Goal: Transaction & Acquisition: Download file/media

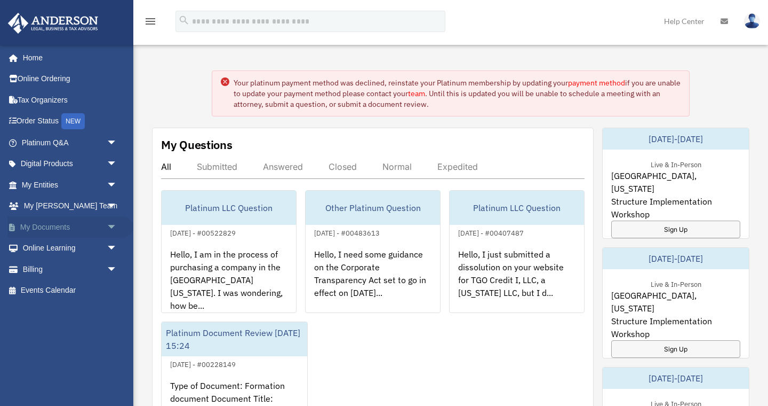
click at [112, 227] on span "arrow_drop_down" at bounding box center [117, 227] width 21 height 22
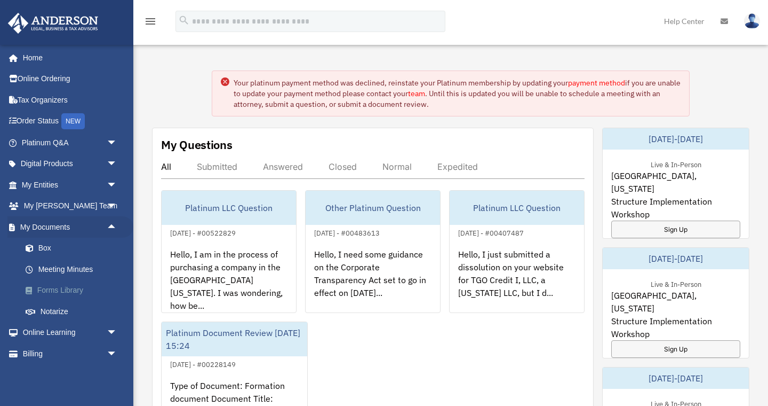
click at [76, 289] on link "Forms Library" at bounding box center [74, 290] width 118 height 21
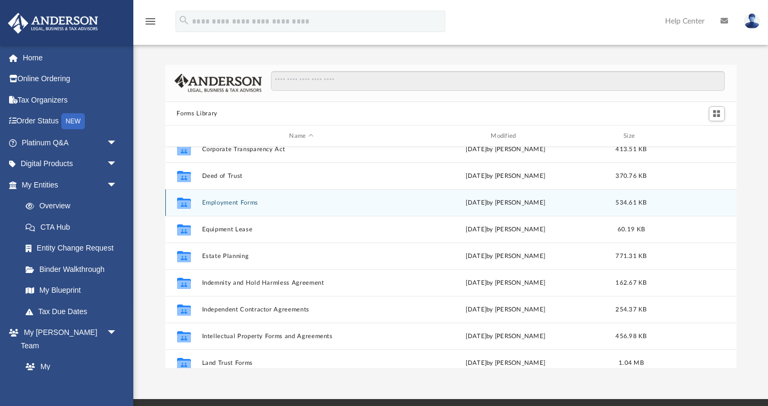
scroll to position [252, 0]
click at [232, 201] on button "Employment Forms" at bounding box center [302, 201] width 200 height 7
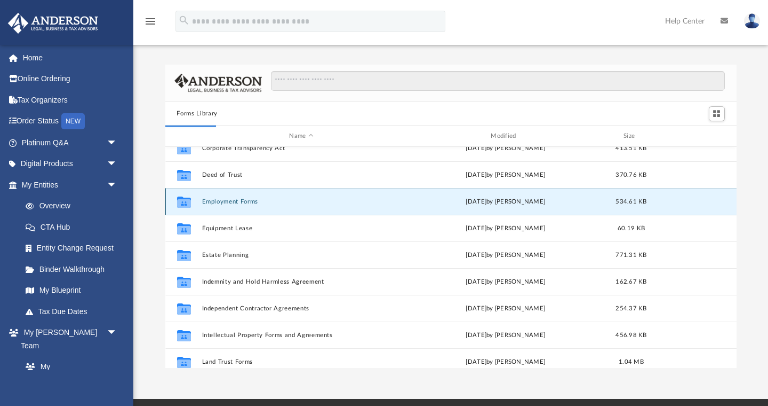
scroll to position [0, 0]
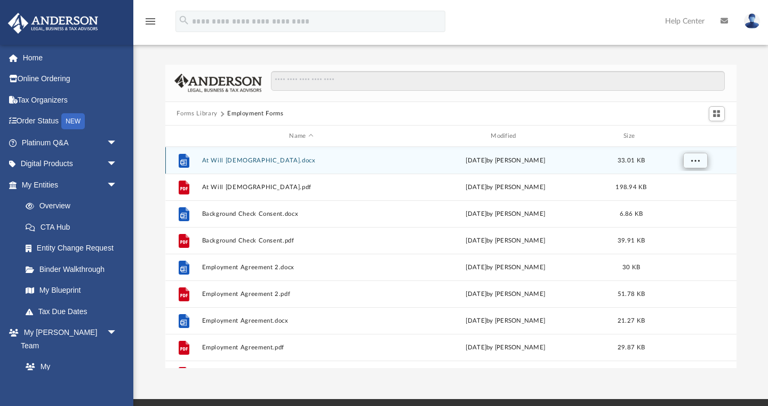
click at [703, 162] on button "More options" at bounding box center [695, 161] width 25 height 16
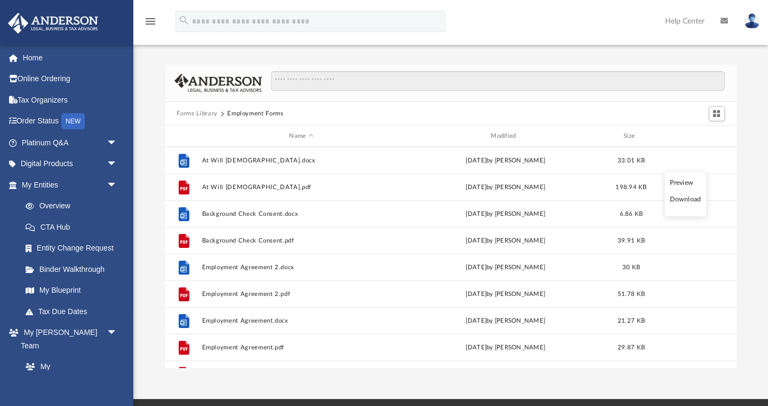
click at [688, 199] on li "Download" at bounding box center [685, 199] width 31 height 11
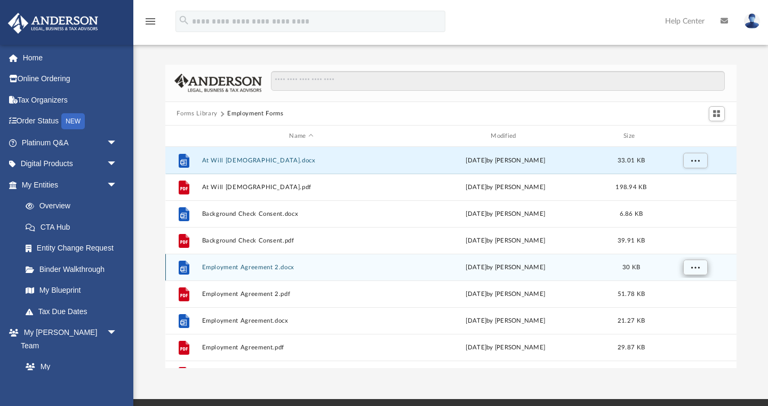
click at [694, 264] on span "More options" at bounding box center [695, 267] width 9 height 6
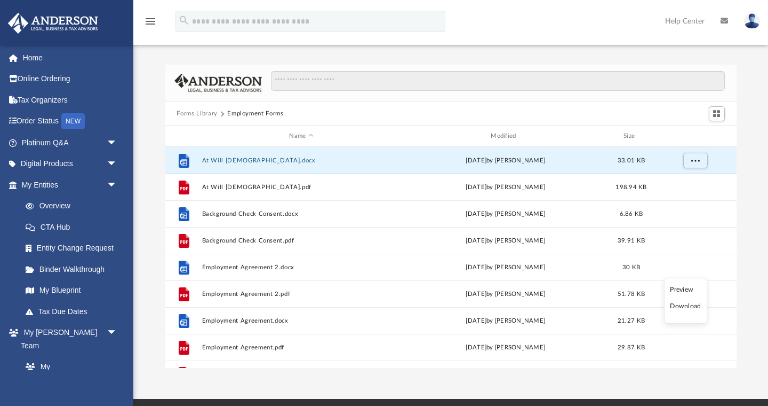
click at [692, 306] on li "Download" at bounding box center [685, 305] width 31 height 11
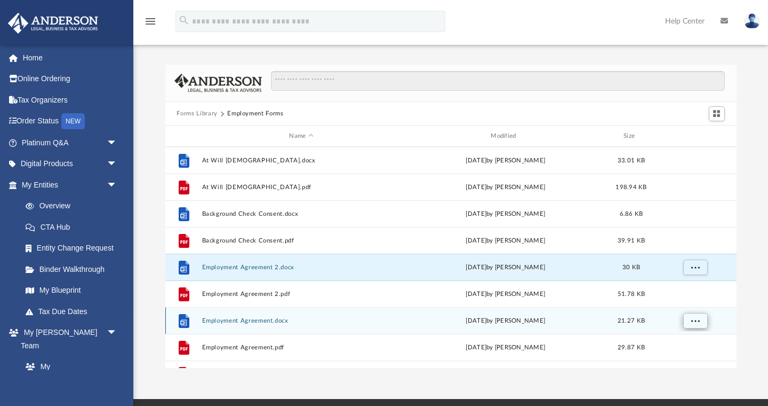
click at [707, 320] on button "More options" at bounding box center [695, 321] width 25 height 16
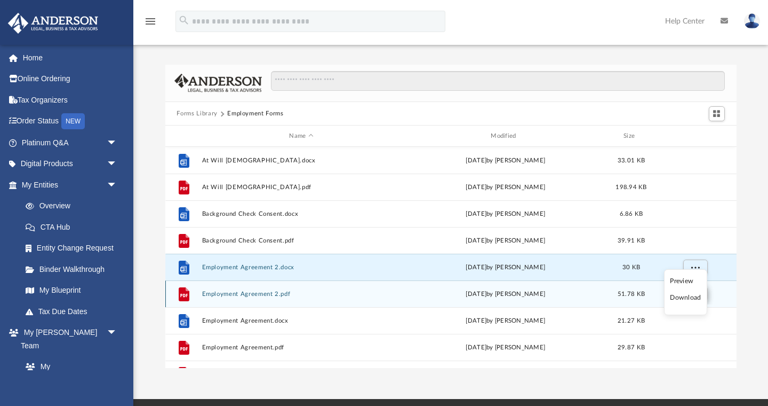
click at [693, 299] on li "Download" at bounding box center [685, 297] width 31 height 11
